Goal: Complete application form: Complete application form

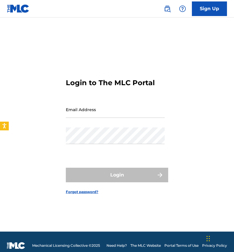
click at [227, 5] on nav "Sign Up" at bounding box center [117, 9] width 234 height 18
click at [221, 8] on link "Sign Up" at bounding box center [209, 8] width 35 height 15
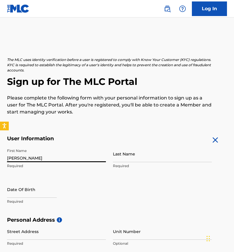
type input "[PERSON_NAME]"
select select "7"
select select "2025"
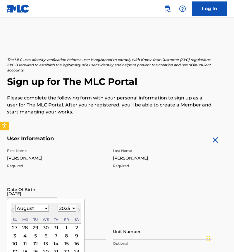
type input "11/12/2005"
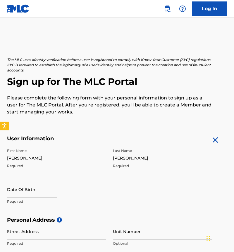
click at [22, 193] on input "text" at bounding box center [32, 189] width 50 height 17
select select "7"
select select "2025"
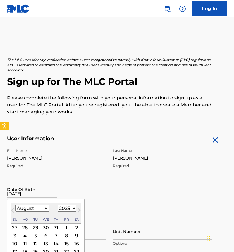
type input "11/12/05"
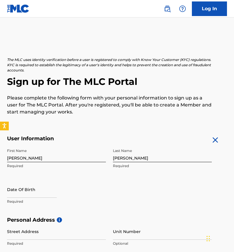
click at [31, 195] on input "text" at bounding box center [32, 189] width 50 height 17
select select "7"
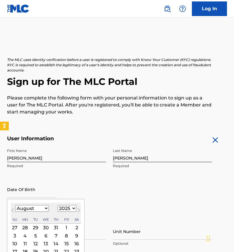
select select "2005"
click at [35, 213] on div "August 2005 January February March April May June July August September October…" at bounding box center [46, 213] width 70 height 21
select select "10"
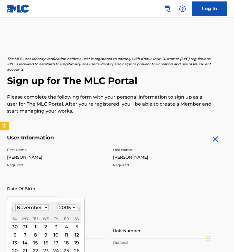
scroll to position [14, 0]
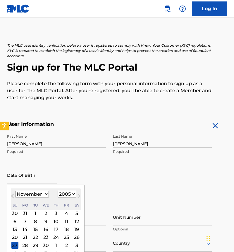
click at [73, 223] on div "12" at bounding box center [76, 221] width 7 height 7
type input "November 12 2005"
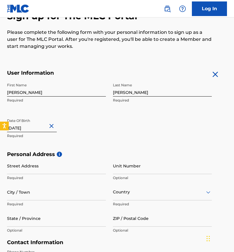
scroll to position [67, 0]
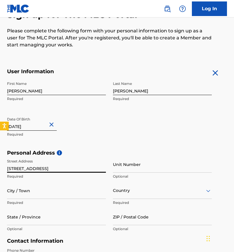
type input "[STREET_ADDRESS]"
type input "252"
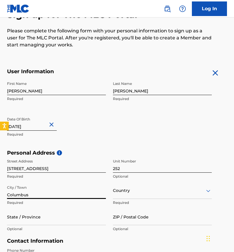
type input "Columbus"
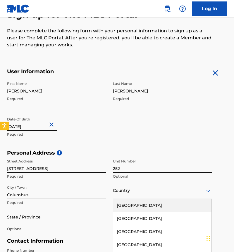
click at [121, 195] on div "United States, 1 of 223. 223 results available. Use Up and Down to choose optio…" at bounding box center [162, 191] width 99 height 17
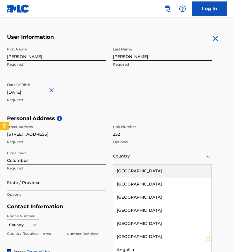
click at [128, 168] on div "[GEOGRAPHIC_DATA]" at bounding box center [162, 171] width 98 height 13
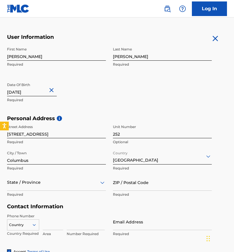
click at [48, 188] on div "State / Province" at bounding box center [56, 182] width 99 height 17
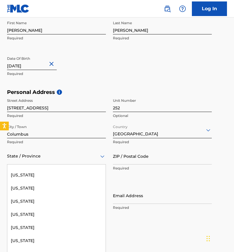
scroll to position [476, 0]
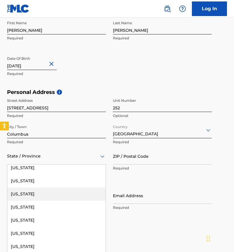
click at [24, 191] on div "[US_STATE]" at bounding box center [56, 194] width 98 height 13
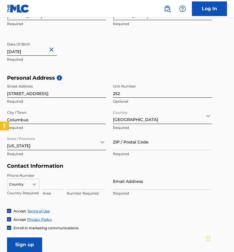
scroll to position [150, 0]
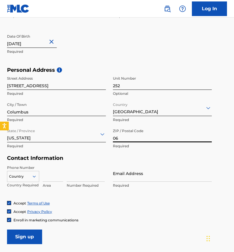
type input "0"
type input "43228"
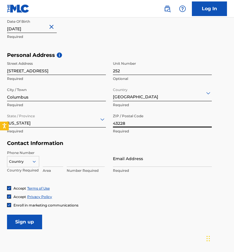
click at [26, 165] on div "Country" at bounding box center [23, 160] width 32 height 9
click at [64, 192] on div "Accept Terms of Use Accept Privacy Policy Enroll in marketing communications" at bounding box center [117, 197] width 220 height 22
click at [27, 164] on div "Country" at bounding box center [23, 160] width 32 height 9
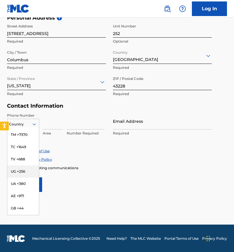
scroll to position [2457, 0]
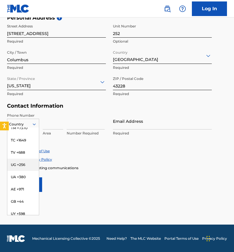
click at [60, 149] on div "Accept Terms of Use" at bounding box center [117, 151] width 220 height 5
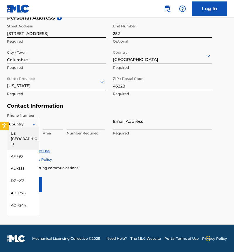
click at [36, 124] on icon at bounding box center [34, 124] width 5 height 5
click at [27, 135] on div "US, [GEOGRAPHIC_DATA] +1" at bounding box center [23, 139] width 32 height 23
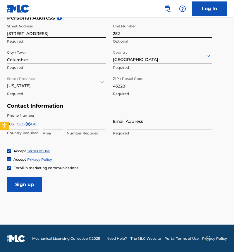
click at [46, 124] on input at bounding box center [53, 121] width 20 height 17
click at [57, 124] on input "203" at bounding box center [53, 121] width 20 height 17
type input "2"
click at [90, 171] on form "User Information First Name Kai Required Last Name Fozouni Required Date Of Bir…" at bounding box center [117, 62] width 220 height 259
click at [57, 128] on input at bounding box center [53, 121] width 20 height 17
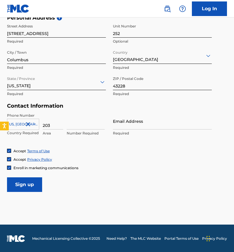
type input "203"
click at [67, 126] on input at bounding box center [86, 121] width 38 height 17
type input "4822140"
click at [99, 158] on div "Accept Privacy Policy" at bounding box center [117, 159] width 220 height 5
drag, startPoint x: 95, startPoint y: 125, endPoint x: 61, endPoint y: 123, distance: 34.5
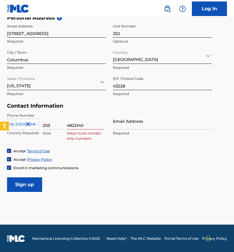
click at [61, 123] on div "US, CA +1 Country Required 203 Area 4822140 Value must contain only numbers" at bounding box center [56, 126] width 99 height 26
click at [90, 153] on div "Accept Terms of Use Accept Privacy Policy Enroll in marketing communications" at bounding box center [117, 160] width 220 height 22
click at [94, 126] on input at bounding box center [86, 121] width 38 height 17
click at [100, 126] on input at bounding box center [86, 121] width 38 height 17
type input "2033003242"
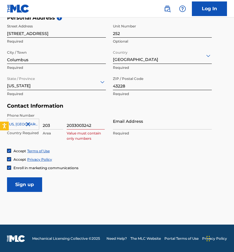
click at [65, 138] on div "US, CA +1 Country Required 203 Area 2033003242 Value must contain only numbers" at bounding box center [56, 126] width 99 height 26
click at [95, 124] on input "2033003242" at bounding box center [86, 121] width 38 height 17
drag, startPoint x: 95, startPoint y: 124, endPoint x: 64, endPoint y: 123, distance: 31.0
click at [64, 123] on div "US, CA +1 Country Required 203 Area 2033003242 Invalid value, length of value m…" at bounding box center [56, 126] width 99 height 26
drag, startPoint x: 55, startPoint y: 124, endPoint x: 40, endPoint y: 122, distance: 15.0
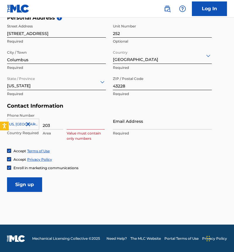
click at [40, 122] on div "US, CA +1 Country Required 203 Area Value must contain only numbers" at bounding box center [56, 126] width 99 height 26
click at [107, 157] on div "Accept Privacy Policy" at bounding box center [117, 159] width 220 height 5
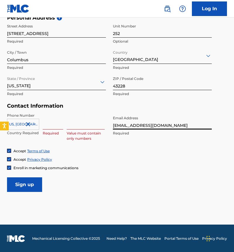
type input "[EMAIL_ADDRESS][DOMAIN_NAME]"
click at [73, 147] on div "Phone Number US, CA +1 Country Required Required Value must contain only number…" at bounding box center [109, 131] width 204 height 36
click at [59, 128] on input at bounding box center [53, 121] width 20 height 17
type input "203"
type input "2033003242"
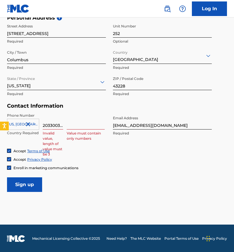
click at [72, 154] on div "Accept Terms of Use Accept Privacy Policy Enroll in marketing communications" at bounding box center [117, 160] width 220 height 22
click at [59, 123] on input "2033003242" at bounding box center [53, 121] width 20 height 17
drag, startPoint x: 63, startPoint y: 125, endPoint x: 39, endPoint y: 125, distance: 24.2
click at [39, 125] on div "US, CA +1 Country Required 2033003242 Invalid value, length of value must be 3 …" at bounding box center [56, 126] width 99 height 26
click at [62, 130] on div "2033003242 Invalid value, length of value must be 3" at bounding box center [53, 126] width 20 height 26
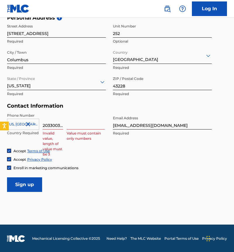
click at [50, 123] on input "2033003242" at bounding box center [53, 121] width 20 height 17
drag, startPoint x: 44, startPoint y: 125, endPoint x: 86, endPoint y: 125, distance: 42.3
click at [86, 125] on div "US, CA +1 Country Required 2033003242 Invalid value, length of value must be 3 …" at bounding box center [56, 126] width 99 height 26
type input "203"
click at [78, 126] on input at bounding box center [86, 121] width 38 height 17
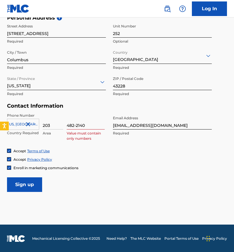
click at [111, 169] on div "Enroll in marketing communications" at bounding box center [117, 168] width 220 height 5
click at [88, 126] on input "482-2140" at bounding box center [86, 121] width 38 height 17
drag, startPoint x: 88, startPoint y: 126, endPoint x: 73, endPoint y: 126, distance: 14.6
click at [73, 126] on input "482-2140" at bounding box center [86, 121] width 38 height 17
type input "4822140"
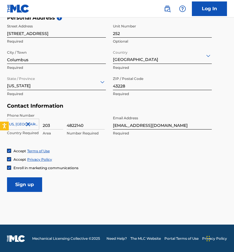
click at [114, 163] on div "Accept Terms of Use Accept Privacy Policy Enroll in marketing communications" at bounding box center [117, 160] width 220 height 22
click at [8, 168] on img at bounding box center [9, 168] width 4 height 4
click at [29, 188] on input "Sign up" at bounding box center [24, 185] width 35 height 15
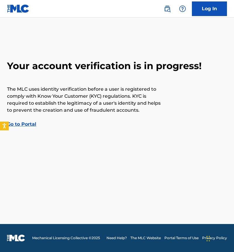
click at [30, 125] on link "Go to Portal" at bounding box center [21, 124] width 29 height 6
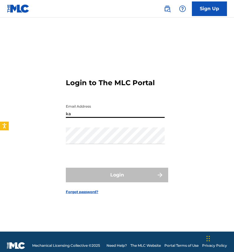
type input "k"
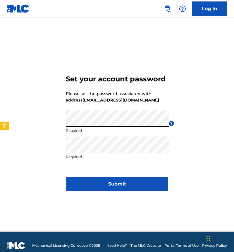
click at [44, 122] on div "Set your account password Please set the password associated with address [EMAI…" at bounding box center [117, 132] width 234 height 200
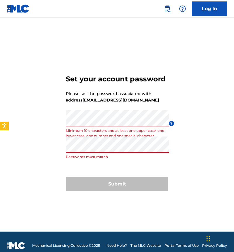
click at [51, 148] on div "Set your account password Please set the password associated with address [EMAI…" at bounding box center [117, 132] width 234 height 200
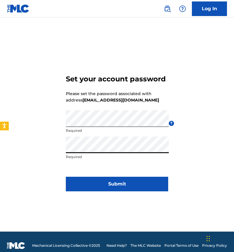
click at [117, 184] on button "Submit" at bounding box center [117, 184] width 102 height 15
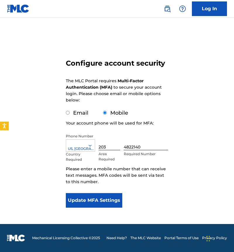
scroll to position [17, 0]
click at [93, 198] on button "Update MFA Settings" at bounding box center [94, 200] width 56 height 15
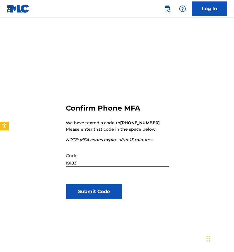
type input "191836"
click at [94, 192] on button "Submit Code" at bounding box center [94, 192] width 56 height 15
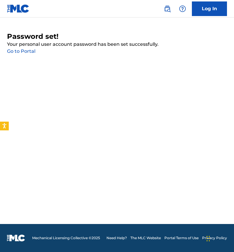
click at [26, 51] on link "Go to Portal" at bounding box center [21, 51] width 28 height 6
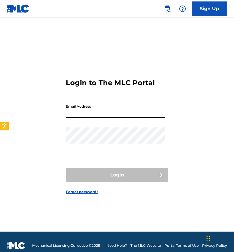
type input "[EMAIL_ADDRESS][DOMAIN_NAME]"
click at [117, 175] on button "Login" at bounding box center [117, 175] width 102 height 15
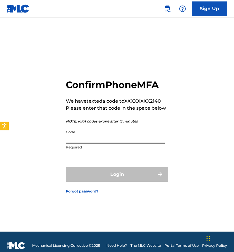
click at [84, 139] on input "Code" at bounding box center [115, 135] width 99 height 17
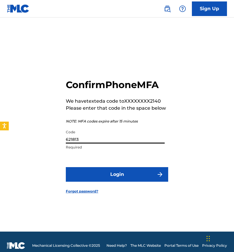
type input "621813"
click at [117, 175] on button "Login" at bounding box center [117, 174] width 102 height 15
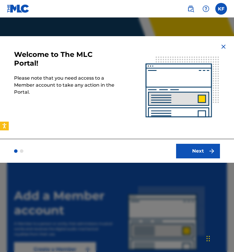
click at [209, 152] on img "submit" at bounding box center [211, 151] width 7 height 7
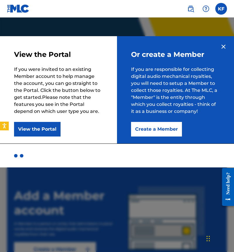
click at [165, 126] on button "Create a Member" at bounding box center [156, 129] width 51 height 15
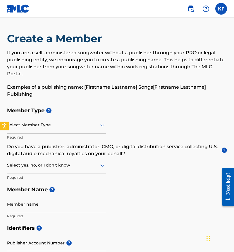
click at [46, 128] on div at bounding box center [56, 124] width 99 height 7
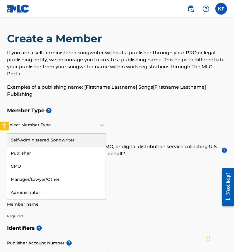
click at [41, 138] on div "Self-Administered Songwriter" at bounding box center [56, 140] width 98 height 13
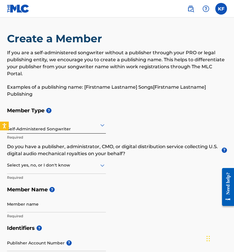
click at [53, 167] on div at bounding box center [56, 165] width 99 height 7
click at [41, 195] on div "No" at bounding box center [56, 193] width 98 height 13
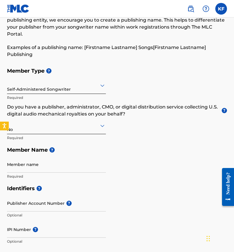
scroll to position [50, 0]
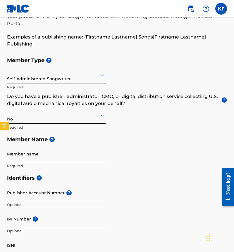
click at [37, 163] on div "Member name Required" at bounding box center [56, 159] width 99 height 26
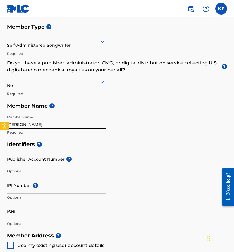
scroll to position [120, 0]
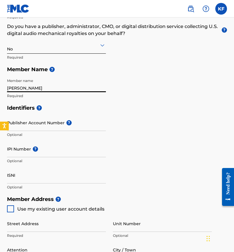
type input "[PERSON_NAME]"
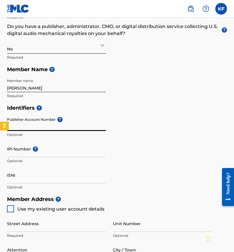
click at [56, 124] on input "Publisher Account Number ?" at bounding box center [56, 122] width 99 height 17
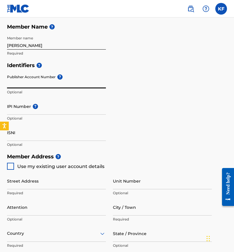
scroll to position [165, 0]
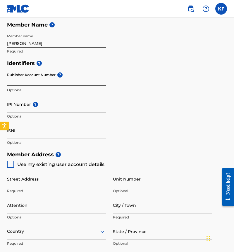
click at [28, 108] on input "IPI Number ?" at bounding box center [56, 104] width 99 height 17
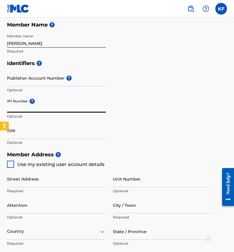
paste input "01273281653"
type input "01273281653"
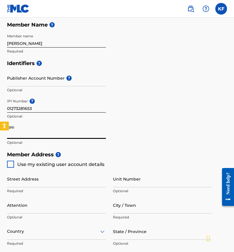
click at [22, 138] on input "ISNI" at bounding box center [56, 130] width 99 height 17
click at [12, 128] on input "ISNI" at bounding box center [56, 130] width 99 height 17
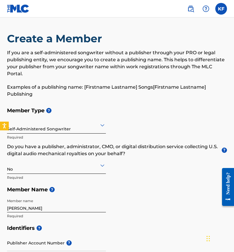
scroll to position [0, 0]
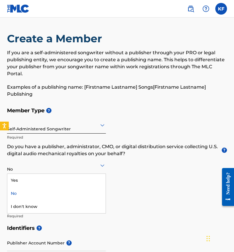
click at [53, 173] on div "No" at bounding box center [56, 165] width 99 height 17
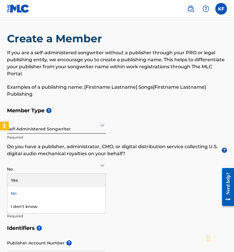
click at [27, 180] on div "Yes" at bounding box center [56, 180] width 98 height 13
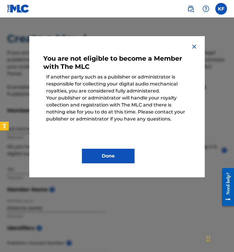
click at [195, 48] on img at bounding box center [193, 46] width 7 height 7
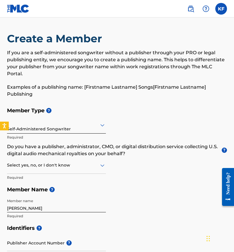
click at [57, 168] on div at bounding box center [56, 165] width 99 height 7
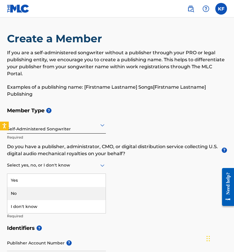
click at [36, 197] on div "No" at bounding box center [56, 193] width 98 height 13
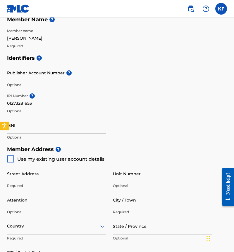
scroll to position [183, 0]
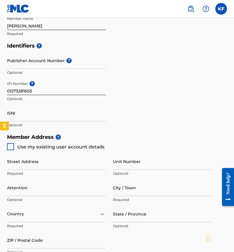
click at [12, 147] on div at bounding box center [10, 146] width 7 height 7
type input "[STREET_ADDRESS]"
type input "Columbus"
type input "43228"
type input "203"
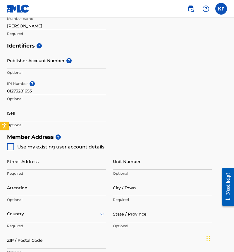
type input "4822140"
type input "[EMAIL_ADDRESS][DOMAIN_NAME]"
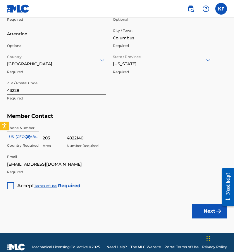
scroll to position [336, 0]
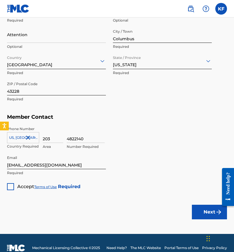
click at [12, 186] on div at bounding box center [10, 186] width 7 height 7
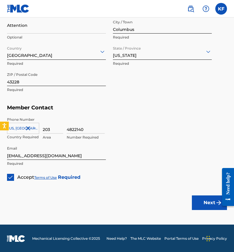
scroll to position [345, 0]
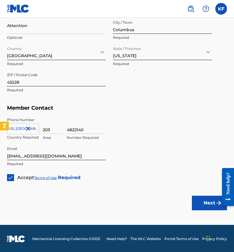
click at [201, 208] on button "Next" at bounding box center [209, 203] width 35 height 15
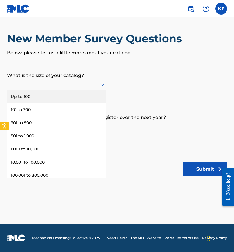
click at [29, 88] on div at bounding box center [56, 84] width 99 height 7
click at [36, 103] on div "Up to 100" at bounding box center [56, 96] width 98 height 13
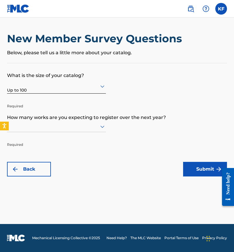
click at [47, 132] on div at bounding box center [56, 126] width 99 height 11
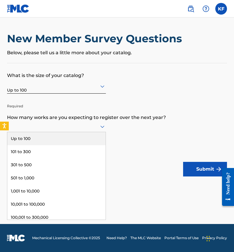
click at [41, 145] on div "Up to 100" at bounding box center [56, 138] width 98 height 13
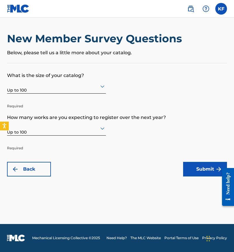
drag, startPoint x: 35, startPoint y: 171, endPoint x: 105, endPoint y: 223, distance: 87.1
click at [105, 223] on main "New Member Survey Questions Below, please tell us a little more about your cata…" at bounding box center [117, 121] width 234 height 207
click at [187, 169] on button "Submit" at bounding box center [205, 169] width 44 height 15
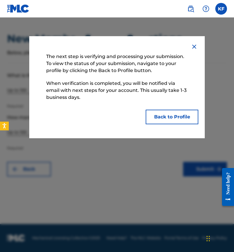
click at [169, 119] on button "Back to Profile" at bounding box center [171, 117] width 53 height 15
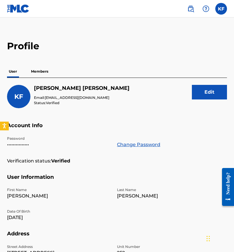
scroll to position [5, 0]
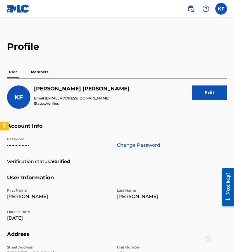
click at [46, 71] on p "Members" at bounding box center [39, 72] width 21 height 12
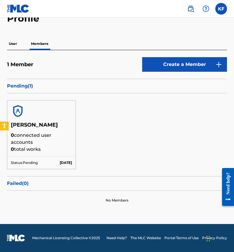
scroll to position [33, 0]
